Goal: Check status: Check status

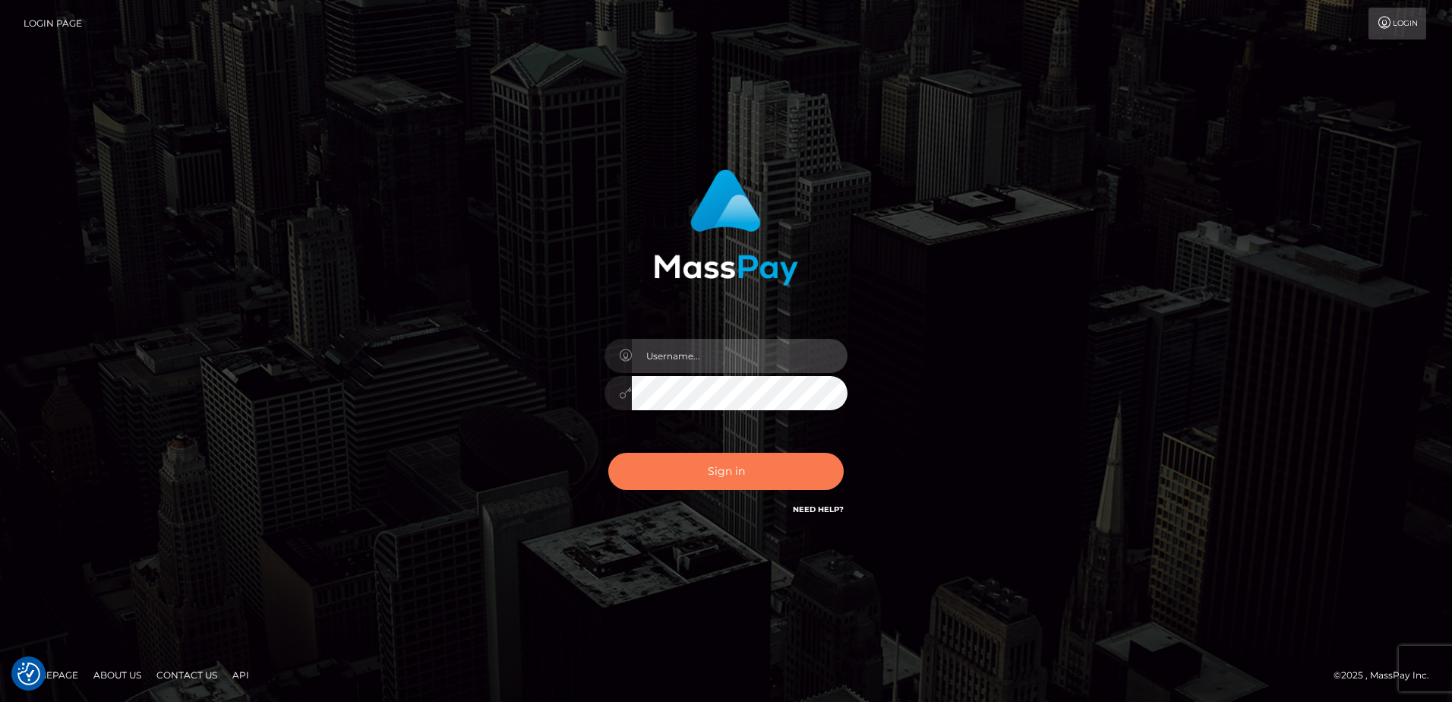
type input "alice.of"
click at [718, 472] on button "Sign in" at bounding box center [725, 471] width 235 height 37
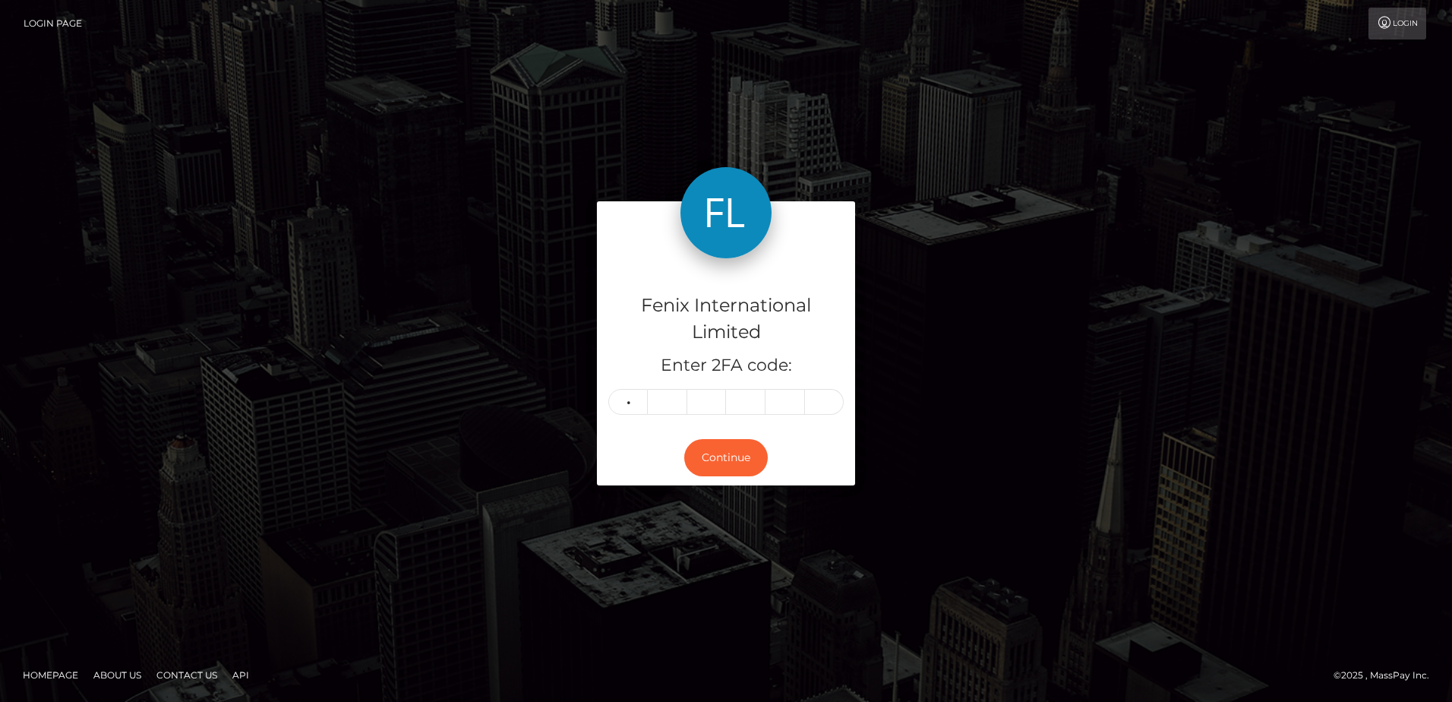
type input "5"
type input "0"
type input "6"
type input "2"
type input "5"
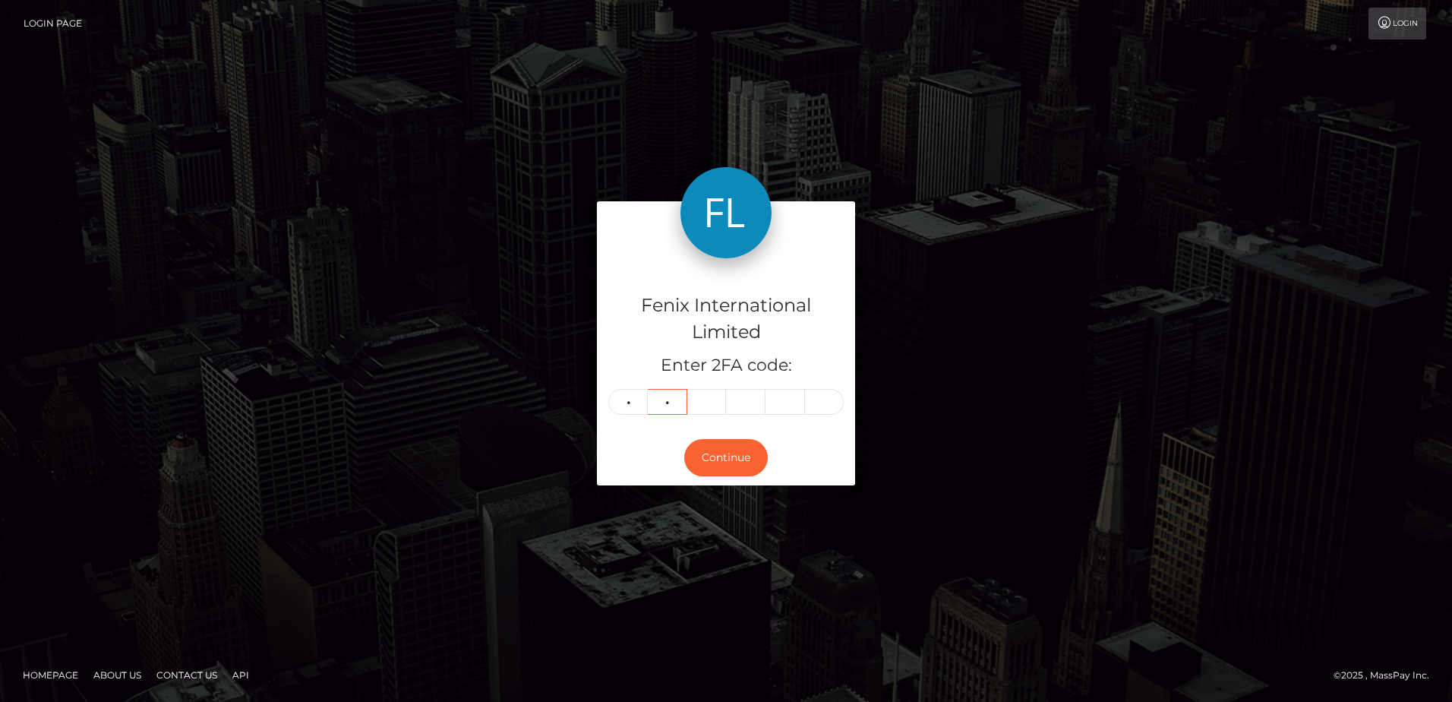
type input "0"
type input "5"
type input "6"
type input "2"
type input "6"
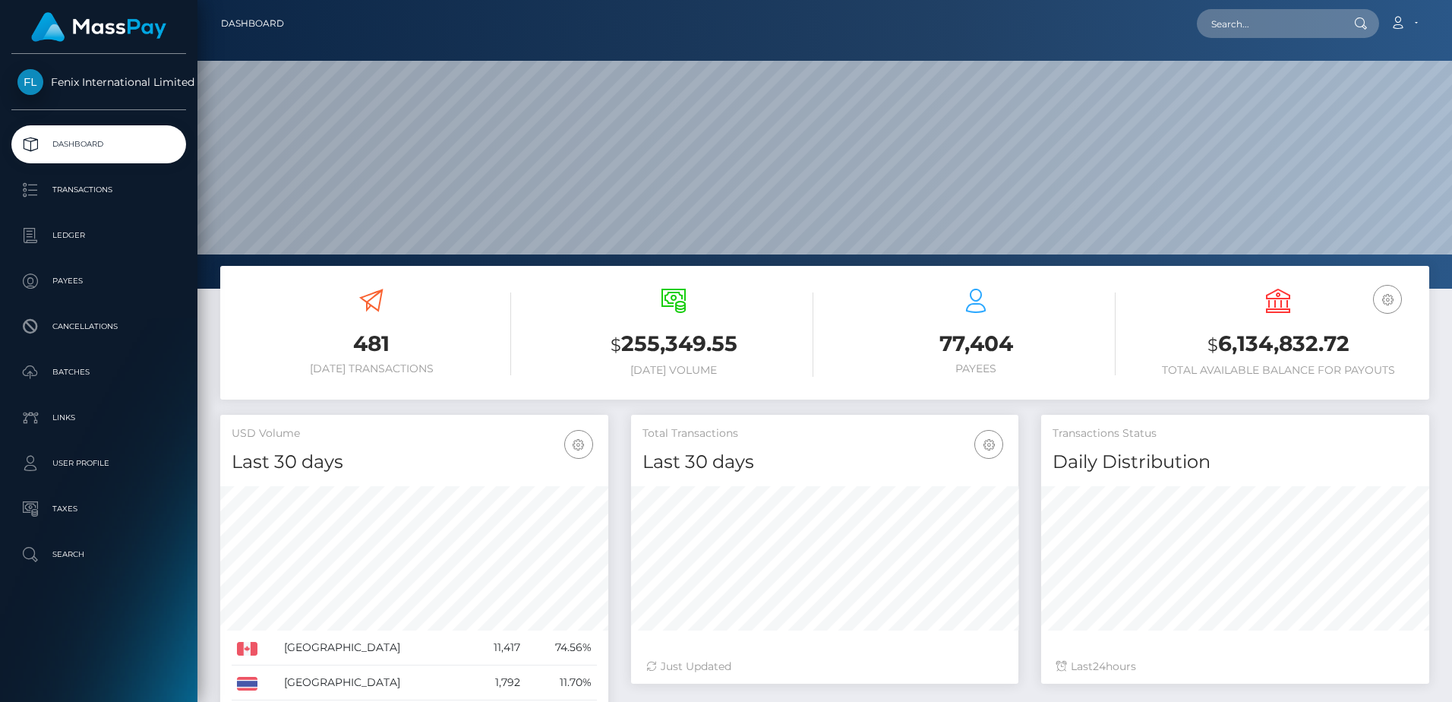
scroll to position [270, 387]
click at [84, 377] on p "Batches" at bounding box center [98, 372] width 163 height 23
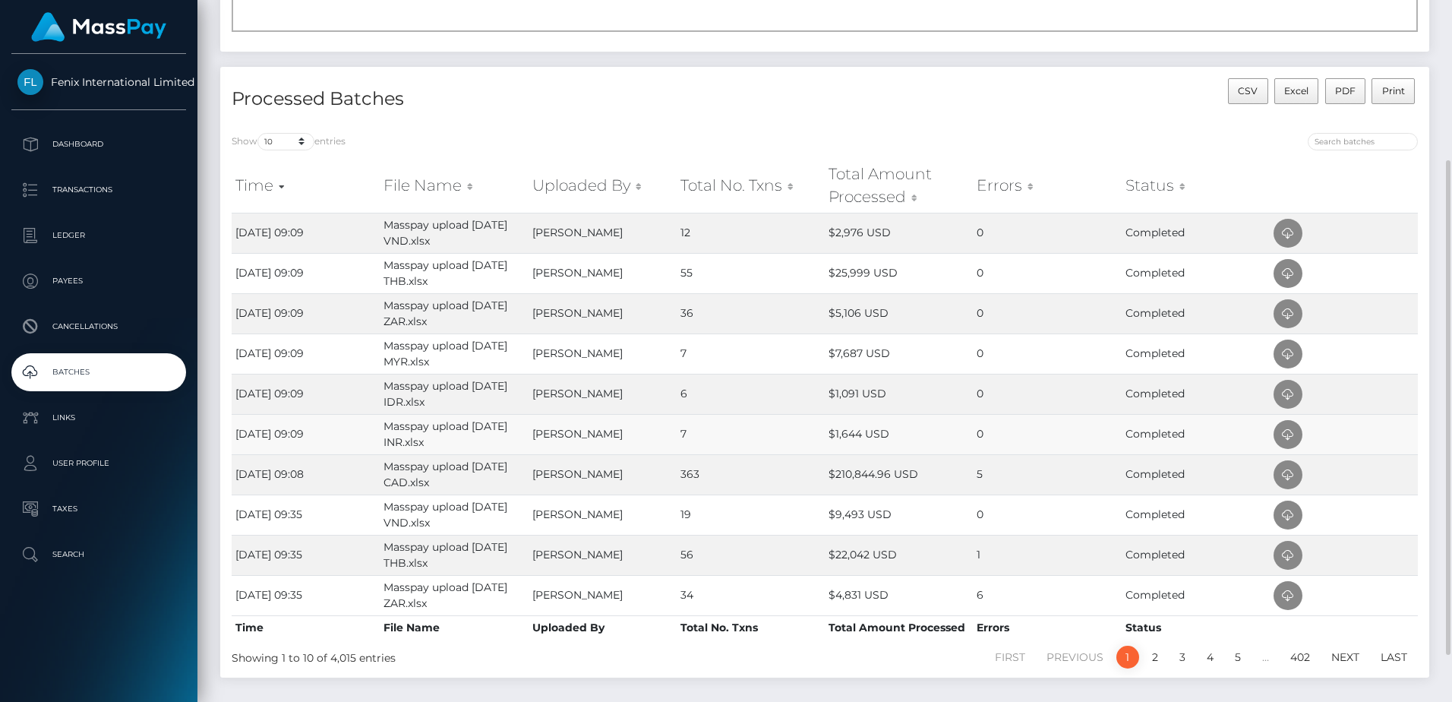
scroll to position [294, 0]
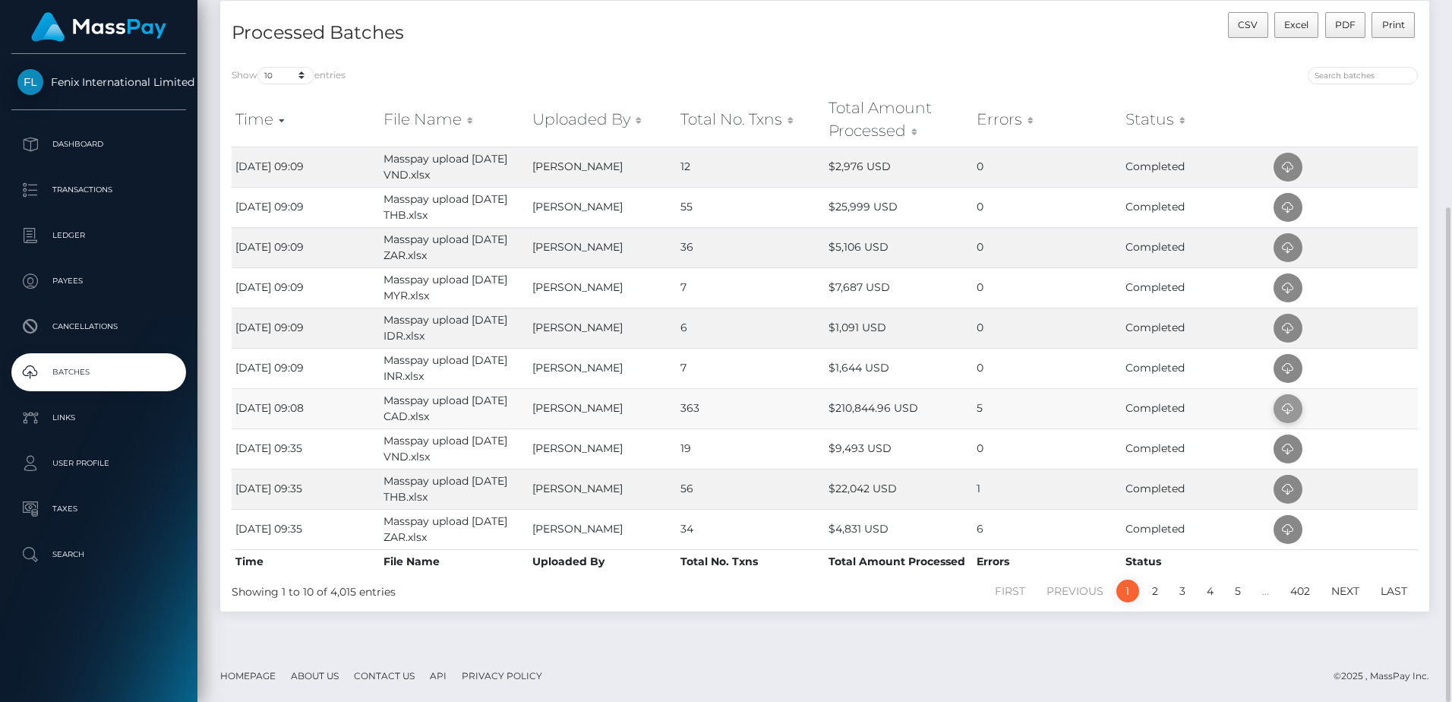
click at [1287, 412] on icon at bounding box center [1288, 408] width 18 height 19
click at [993, 366] on td "0" at bounding box center [1047, 368] width 148 height 40
click at [1287, 366] on icon at bounding box center [1288, 368] width 18 height 19
click at [1051, 324] on td "0" at bounding box center [1047, 328] width 148 height 40
click at [1294, 327] on icon at bounding box center [1288, 328] width 18 height 19
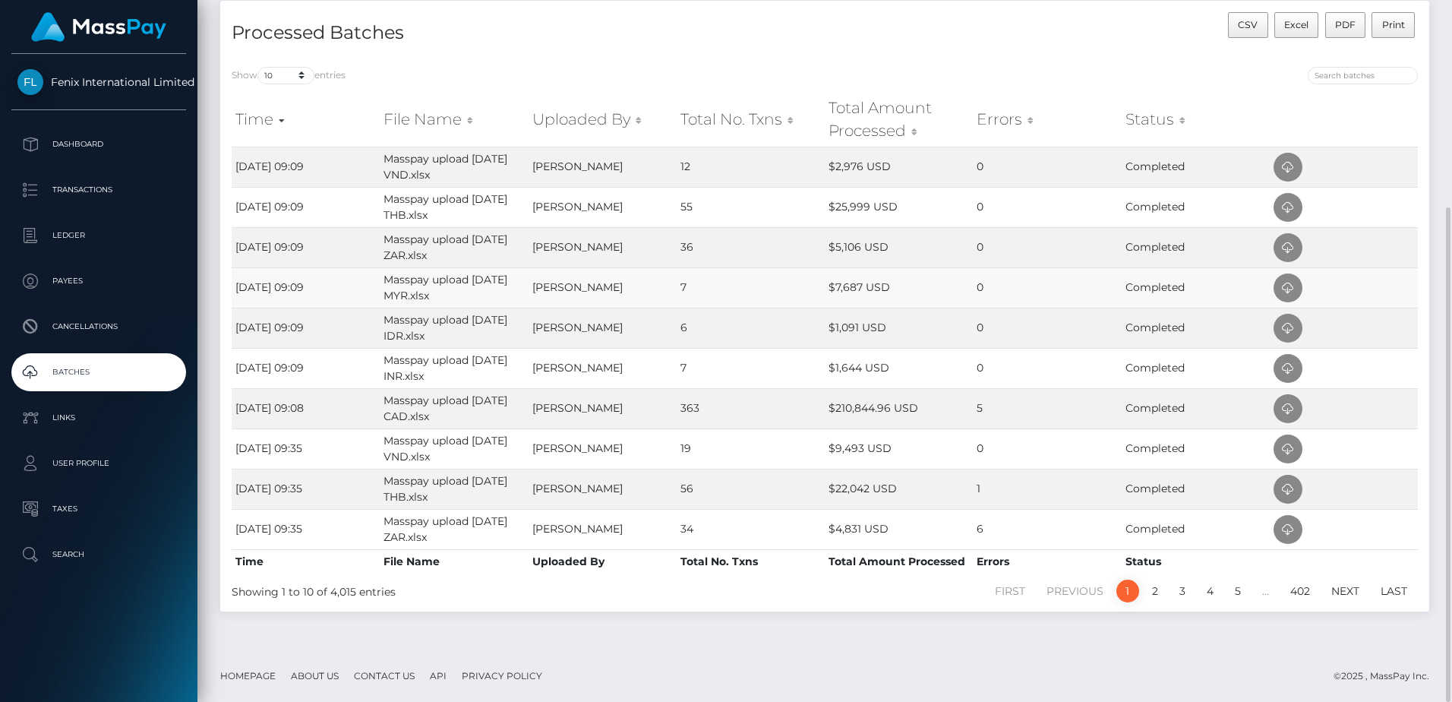
click at [1019, 280] on td "0" at bounding box center [1047, 287] width 148 height 40
click at [1290, 297] on icon at bounding box center [1288, 288] width 18 height 19
click at [1005, 244] on td "0" at bounding box center [1047, 247] width 148 height 40
click at [1282, 249] on icon at bounding box center [1288, 247] width 18 height 19
click at [1009, 208] on td "0" at bounding box center [1047, 207] width 148 height 40
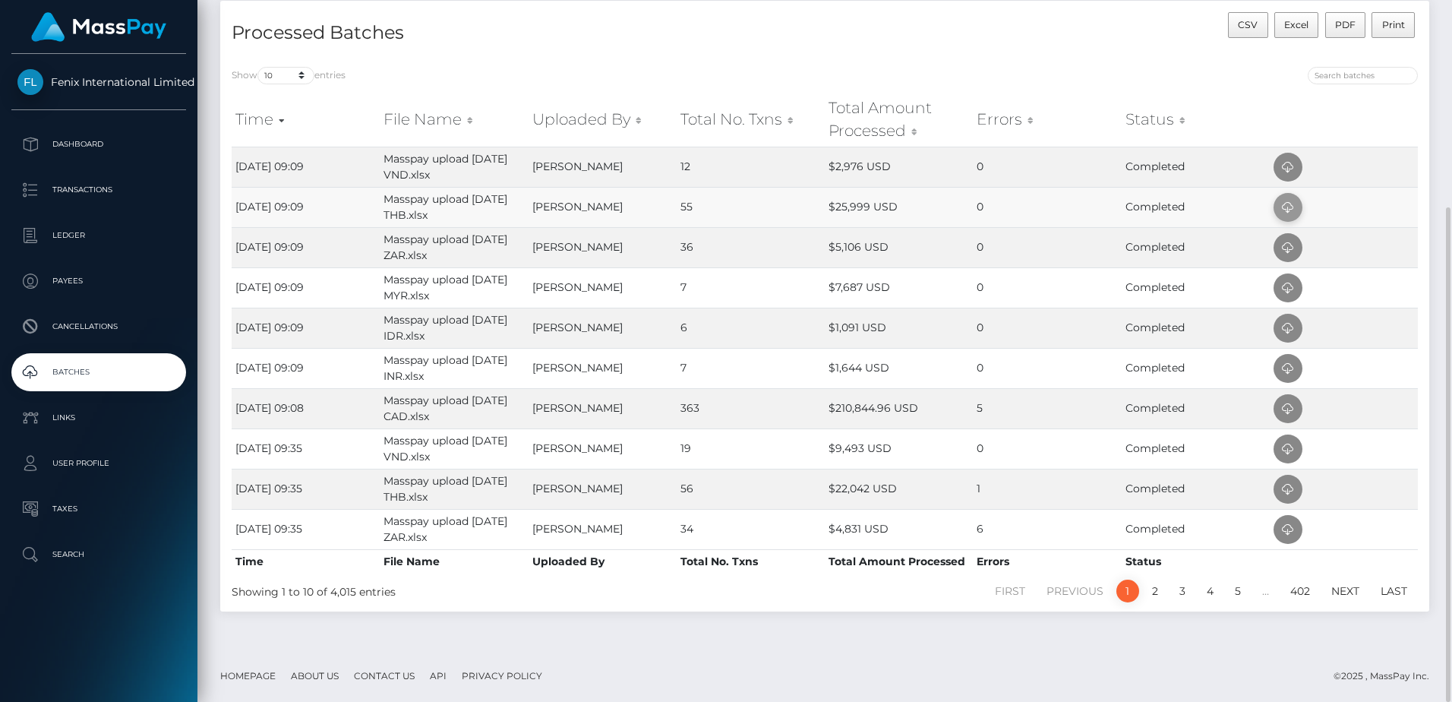
click at [1288, 209] on icon at bounding box center [1288, 207] width 18 height 19
drag, startPoint x: 1004, startPoint y: 171, endPoint x: 1020, endPoint y: 171, distance: 15.9
click at [1004, 171] on td "0" at bounding box center [1047, 167] width 148 height 40
click at [1292, 165] on icon at bounding box center [1288, 167] width 18 height 19
